Goal: Information Seeking & Learning: Learn about a topic

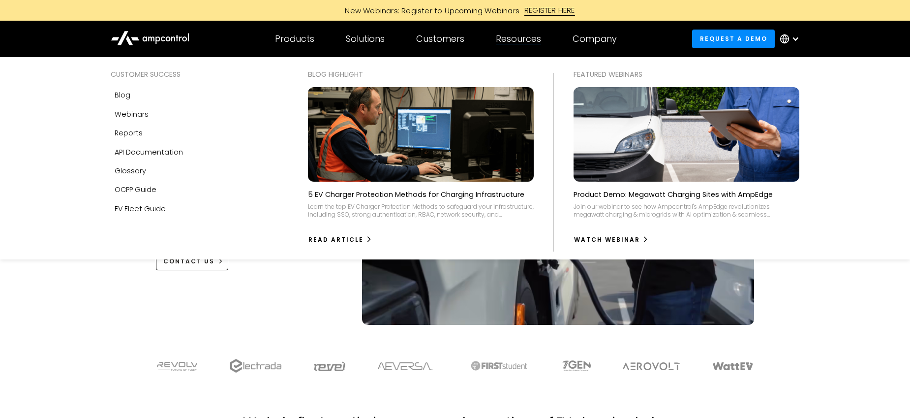
click at [531, 37] on div "Resources" at bounding box center [518, 38] width 45 height 11
click at [516, 37] on div "Resources" at bounding box center [518, 38] width 45 height 11
click at [124, 103] on link "Blog" at bounding box center [189, 95] width 157 height 19
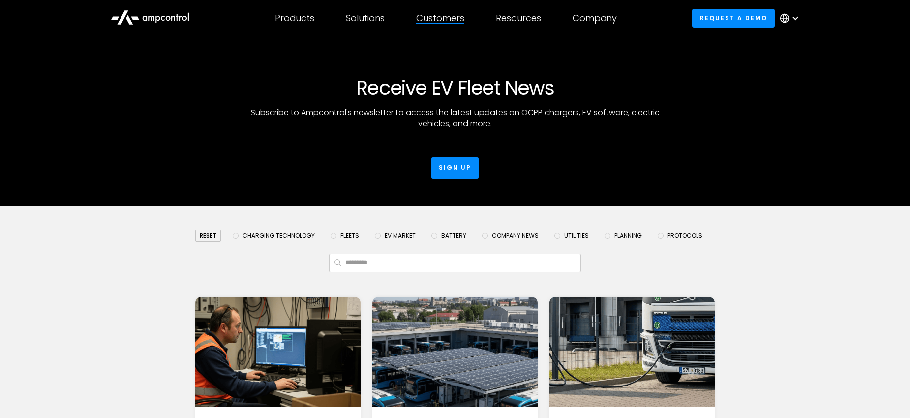
click at [454, 25] on div "Customers Customer success Case Studies Highlighted success stories From Our Cu…" at bounding box center [440, 18] width 80 height 34
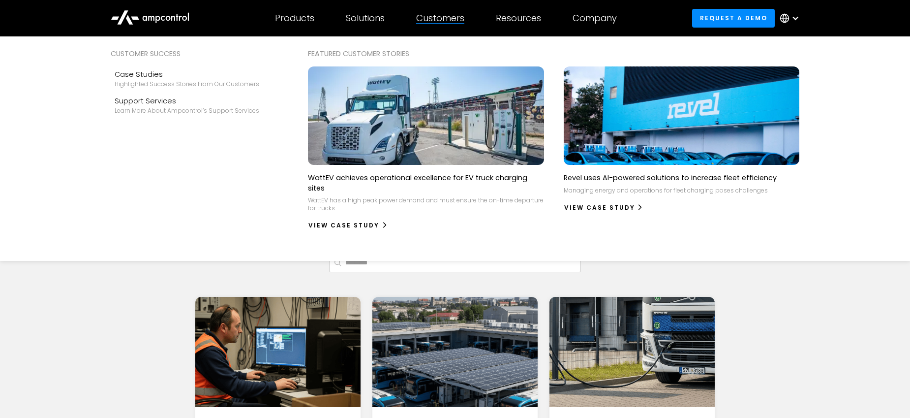
click at [427, 18] on div "Customers" at bounding box center [440, 18] width 48 height 11
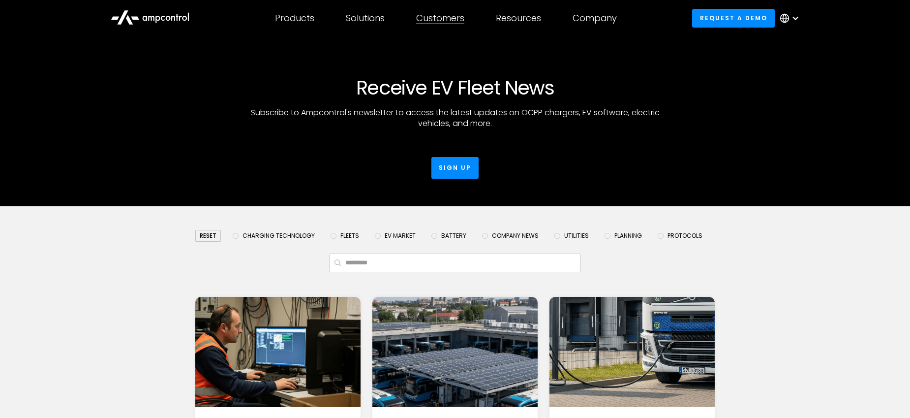
click at [427, 18] on div "Customers" at bounding box center [440, 18] width 48 height 11
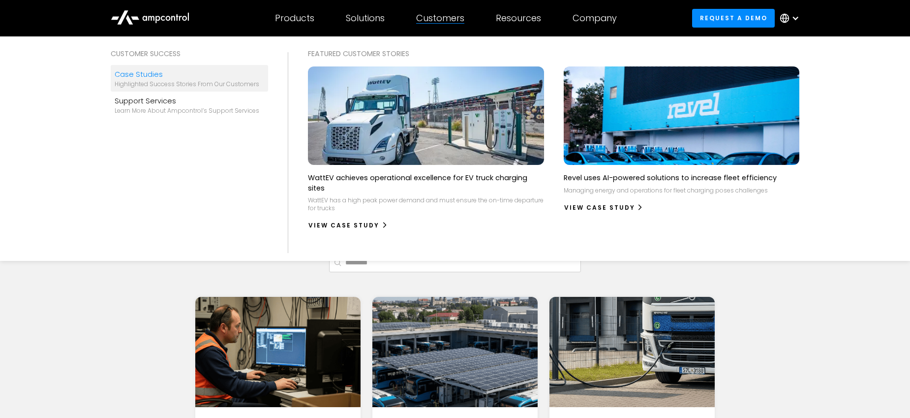
click at [149, 86] on div "Highlighted success stories From Our Customers" at bounding box center [187, 84] width 145 height 8
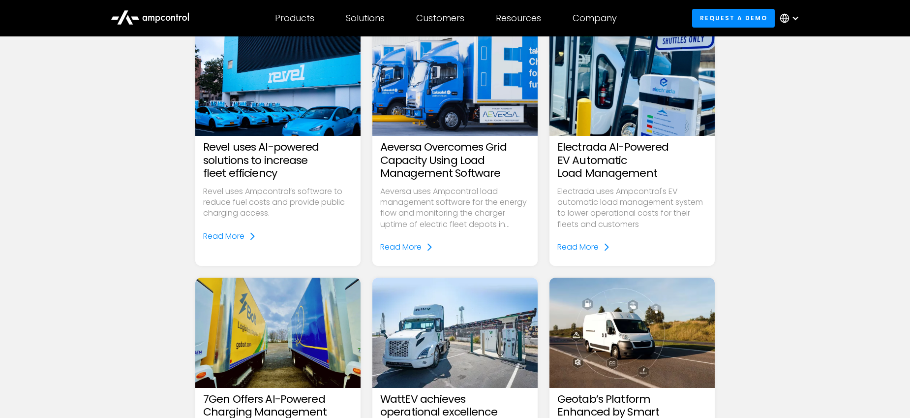
scroll to position [137, 0]
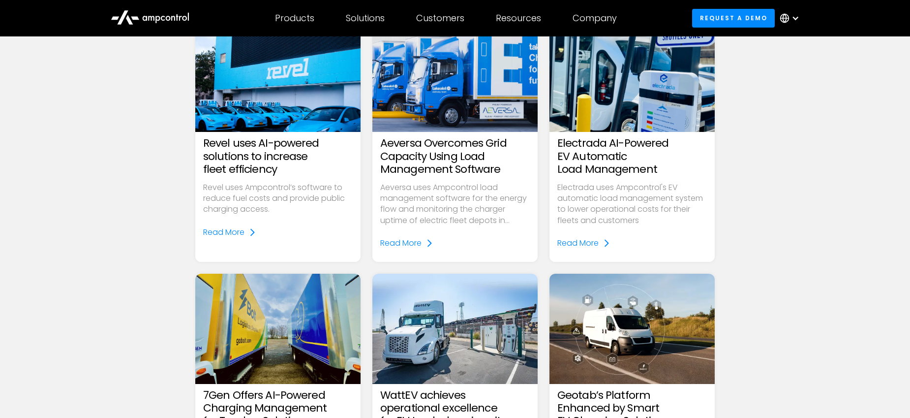
click at [224, 219] on div at bounding box center [278, 221] width 150 height 12
click at [222, 233] on div "Read More" at bounding box center [223, 232] width 41 height 11
